Goal: Transaction & Acquisition: Purchase product/service

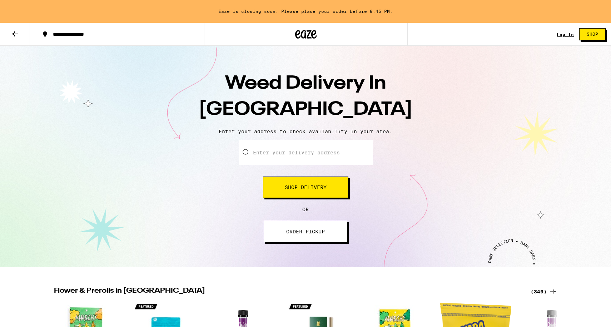
click at [298, 188] on span "Shop Delivery" at bounding box center [306, 187] width 42 height 5
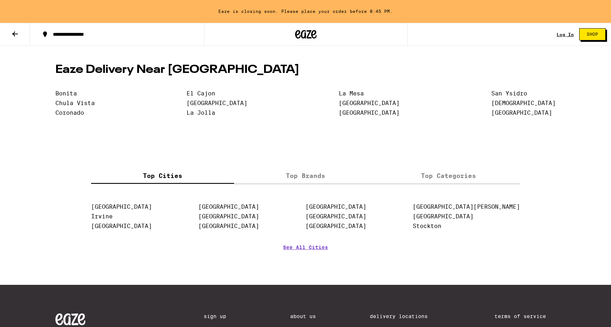
scroll to position [1569, 0]
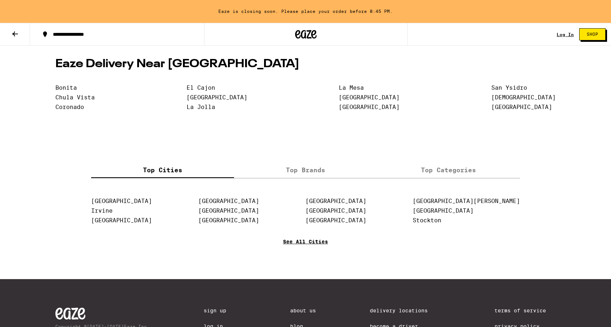
click at [316, 265] on link "See All Cities" at bounding box center [305, 252] width 45 height 26
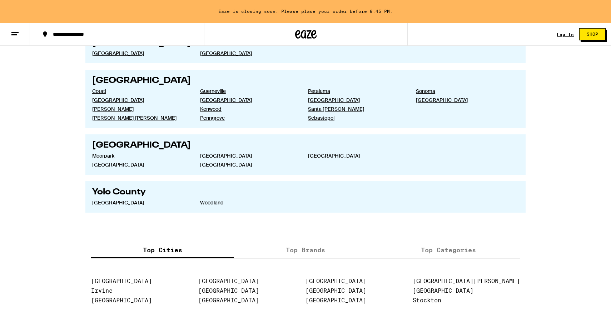
scroll to position [1148, 0]
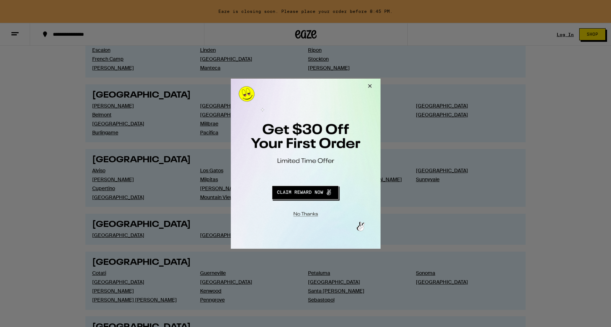
click at [372, 86] on button "Close Modal" at bounding box center [368, 86] width 19 height 17
